Goal: Task Accomplishment & Management: Manage account settings

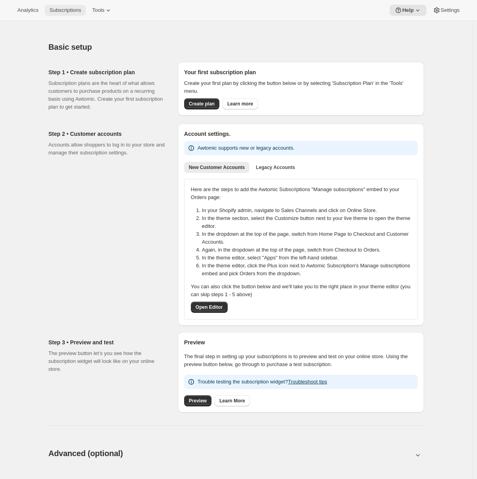
click at [64, 10] on span "Subscriptions" at bounding box center [65, 10] width 32 height 6
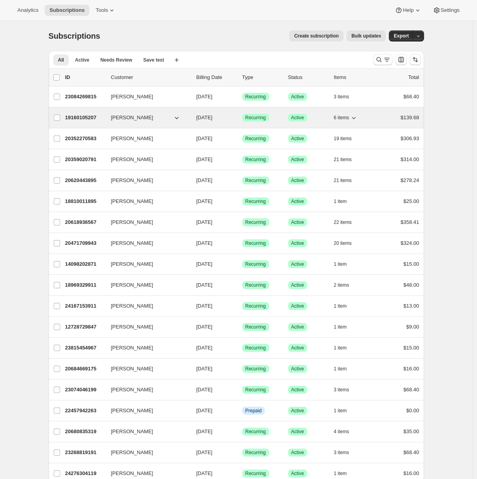
click at [89, 114] on p "19160105207" at bounding box center [85, 118] width 40 height 8
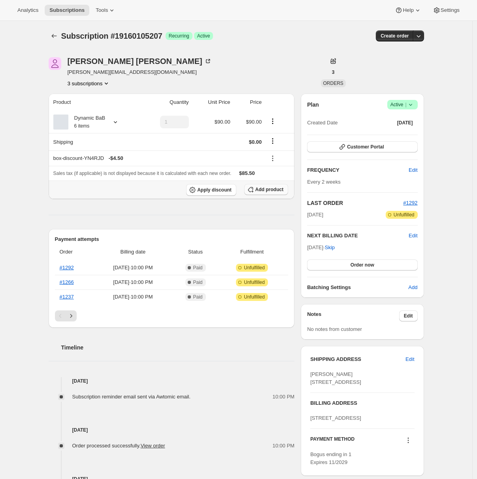
click at [265, 191] on span "Add product" at bounding box center [269, 189] width 28 height 6
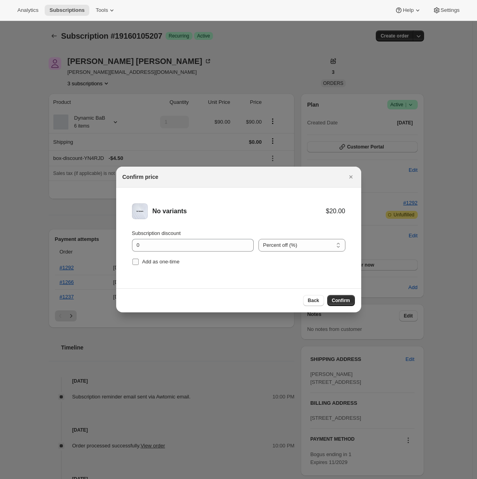
click at [171, 261] on span "Add as one-time" at bounding box center [161, 262] width 38 height 6
click at [139, 261] on input "Add as one-time" at bounding box center [135, 262] width 6 height 6
checkbox input "true"
drag, startPoint x: 153, startPoint y: 244, endPoint x: 119, endPoint y: 245, distance: 34.8
click at [119, 245] on li "No variants $20.00 Subscription discount 0 Percent off (%) Amount off ($) Perce…" at bounding box center [238, 236] width 245 height 96
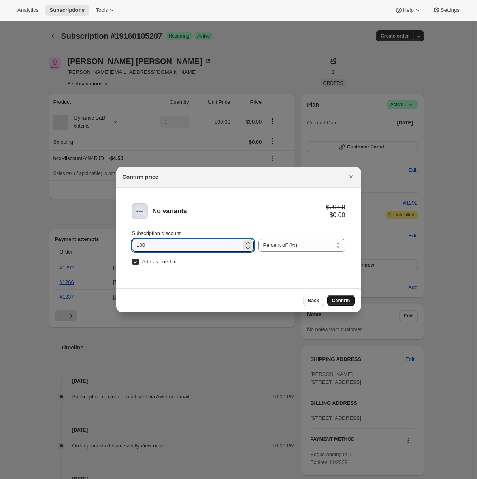
type input "100"
click at [349, 303] on span "Confirm" at bounding box center [341, 300] width 18 height 6
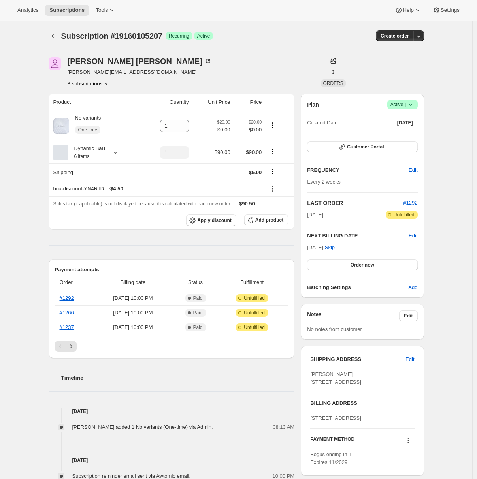
scroll to position [26, 0]
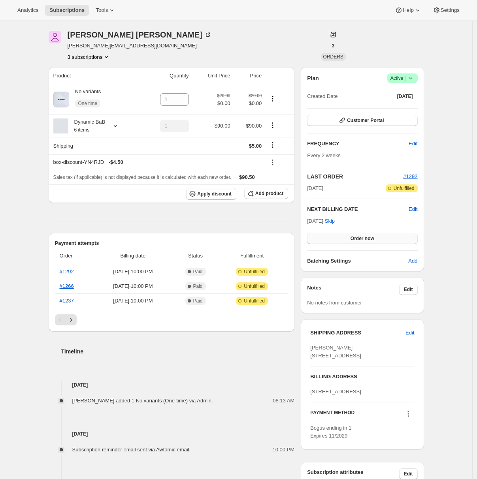
click at [360, 241] on span "Order now" at bounding box center [362, 238] width 24 height 6
click at [360, 241] on span "Click to confirm" at bounding box center [362, 238] width 36 height 6
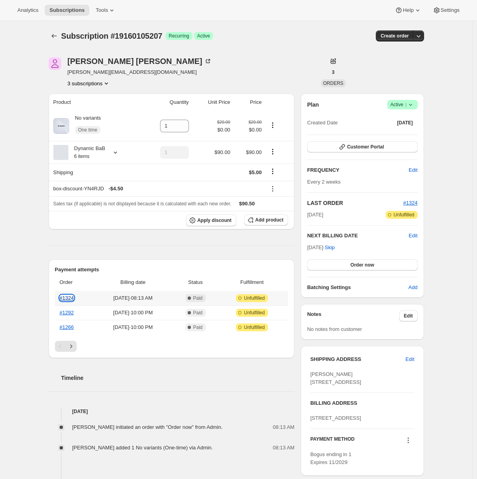
click at [74, 297] on link "#1324" at bounding box center [67, 298] width 14 height 6
